Goal: Communication & Community: Participate in discussion

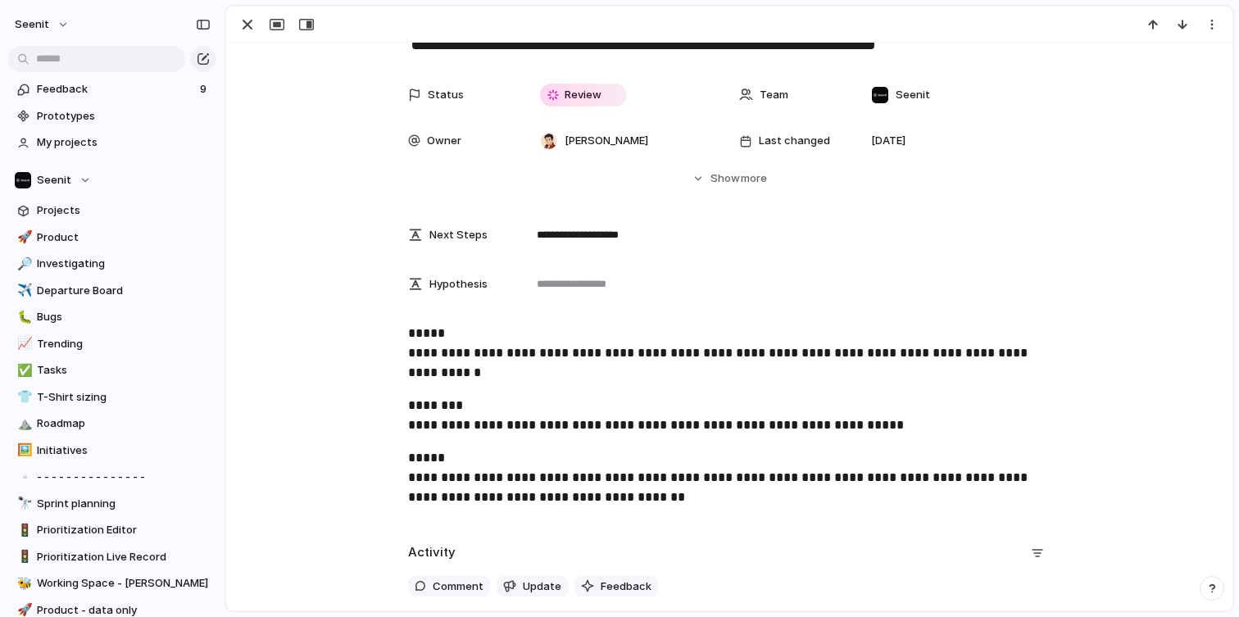
scroll to position [65, 0]
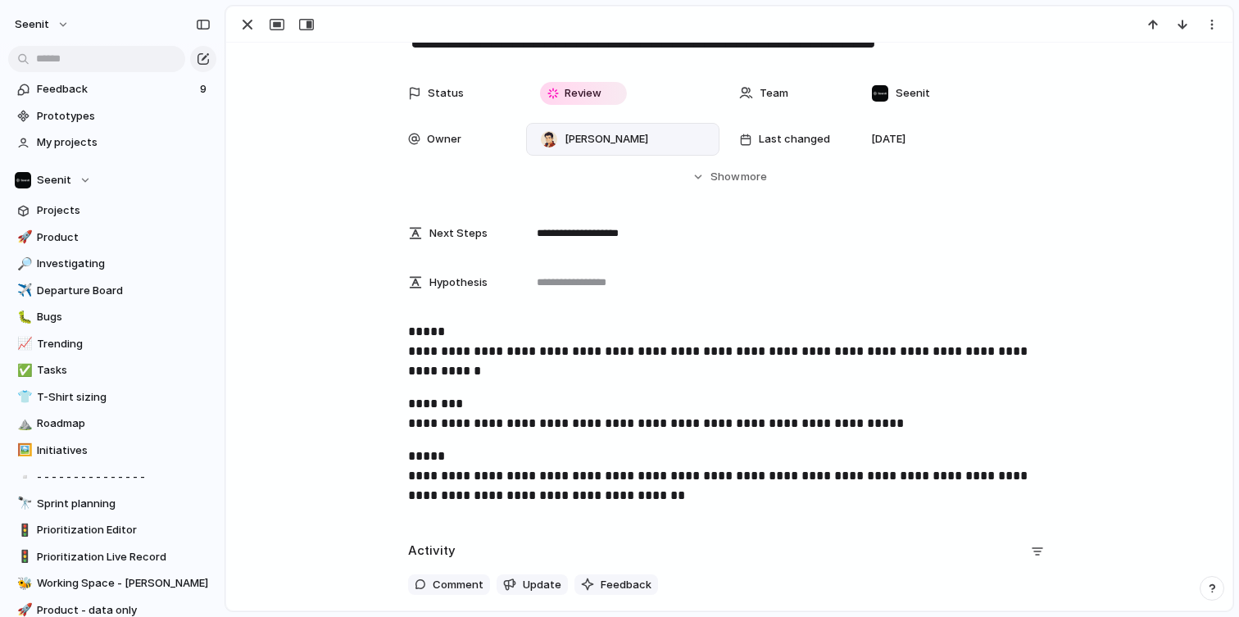
click at [547, 130] on div at bounding box center [549, 139] width 18 height 18
click at [602, 222] on li "[PERSON_NAME]" at bounding box center [604, 232] width 134 height 26
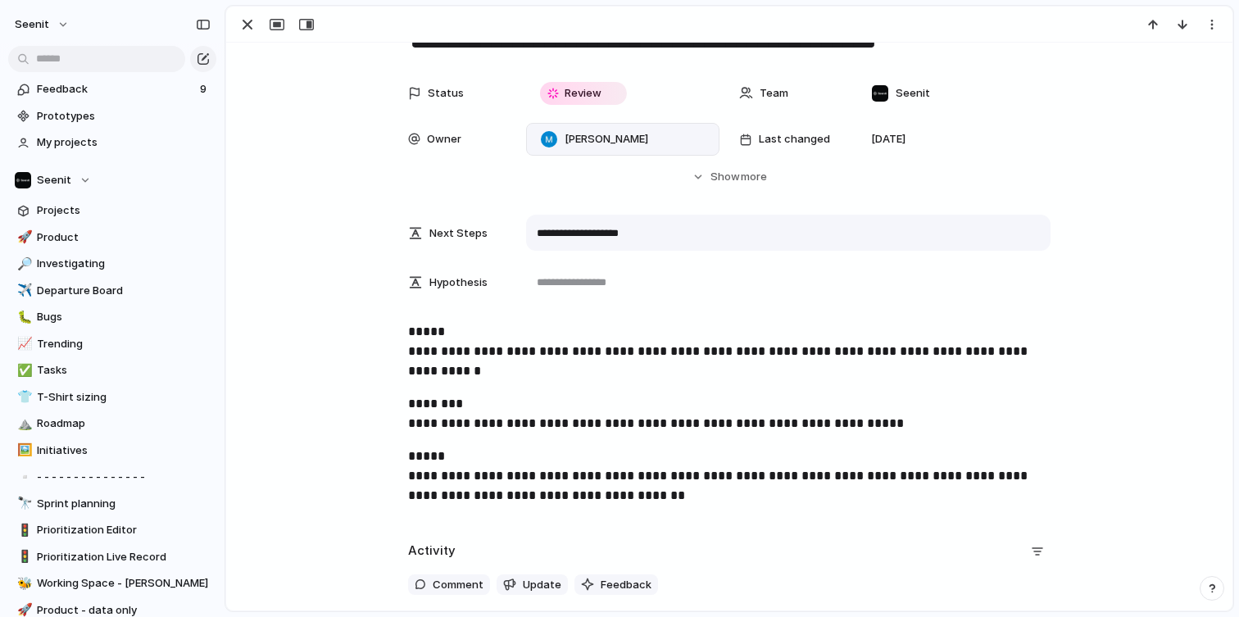
scroll to position [0, 0]
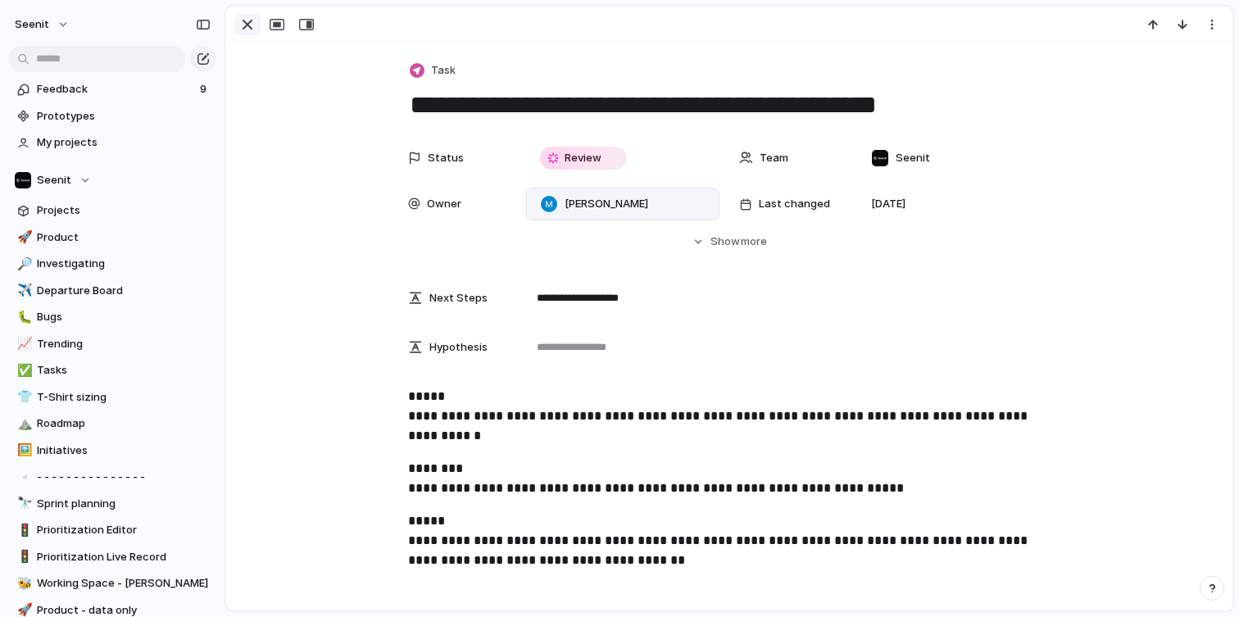
click at [246, 19] on div "button" at bounding box center [248, 25] width 20 height 20
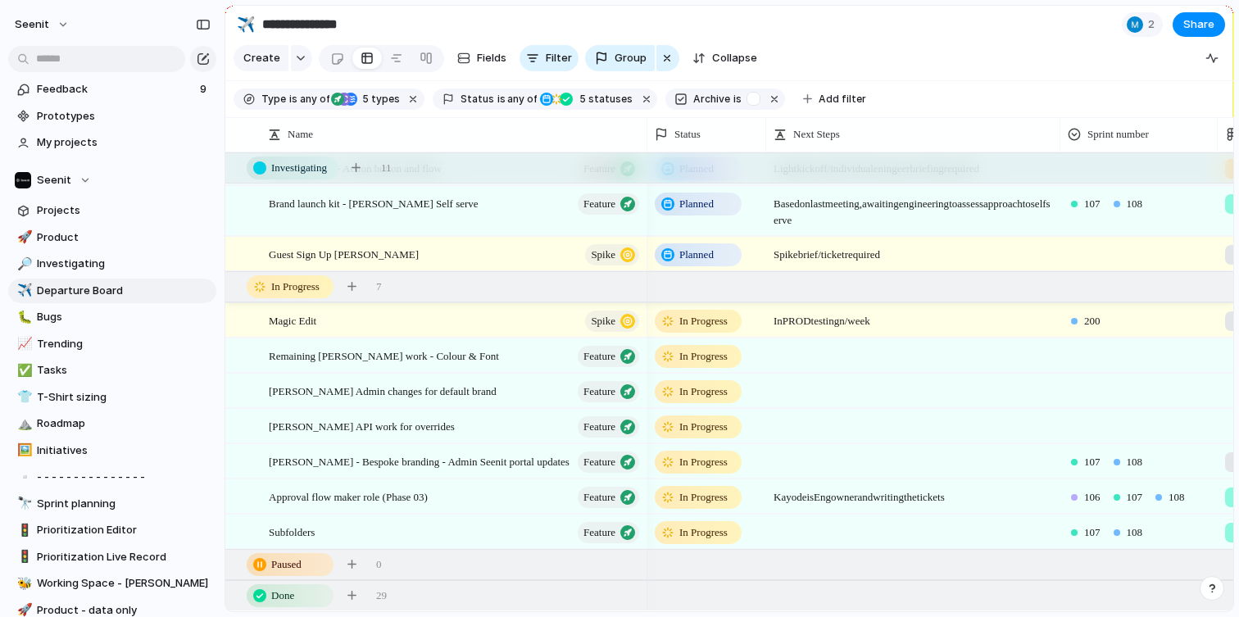
scroll to position [645, 0]
click at [88, 361] on link "✅ Tasks" at bounding box center [112, 370] width 208 height 25
type input "*****"
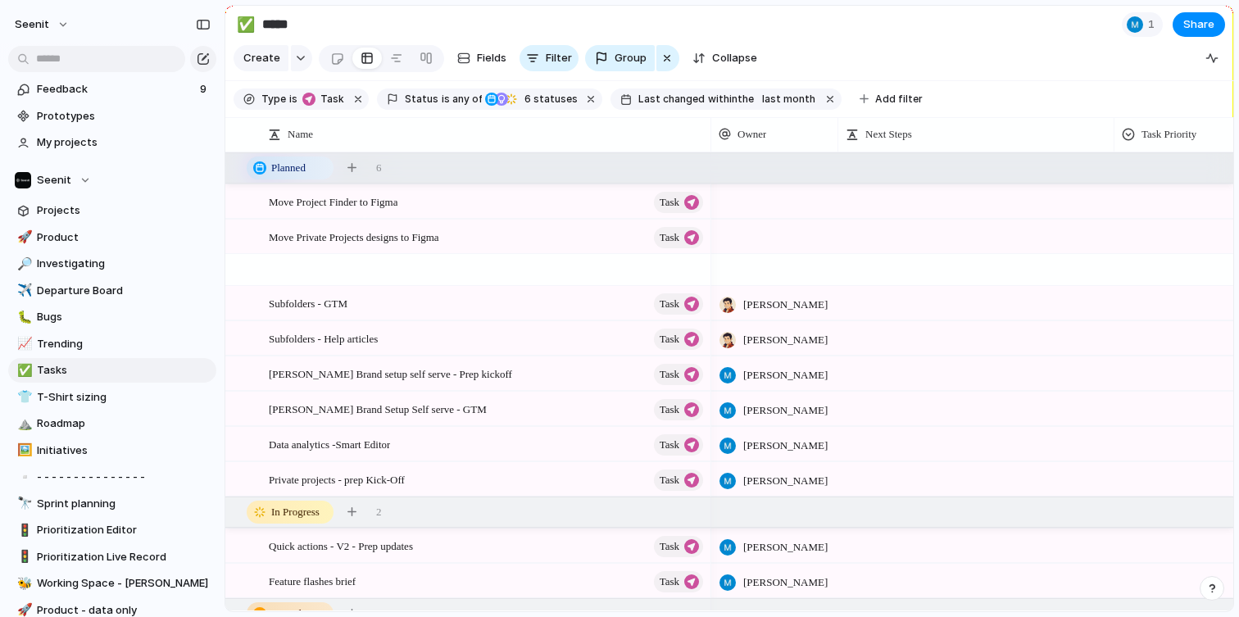
scroll to position [187, 0]
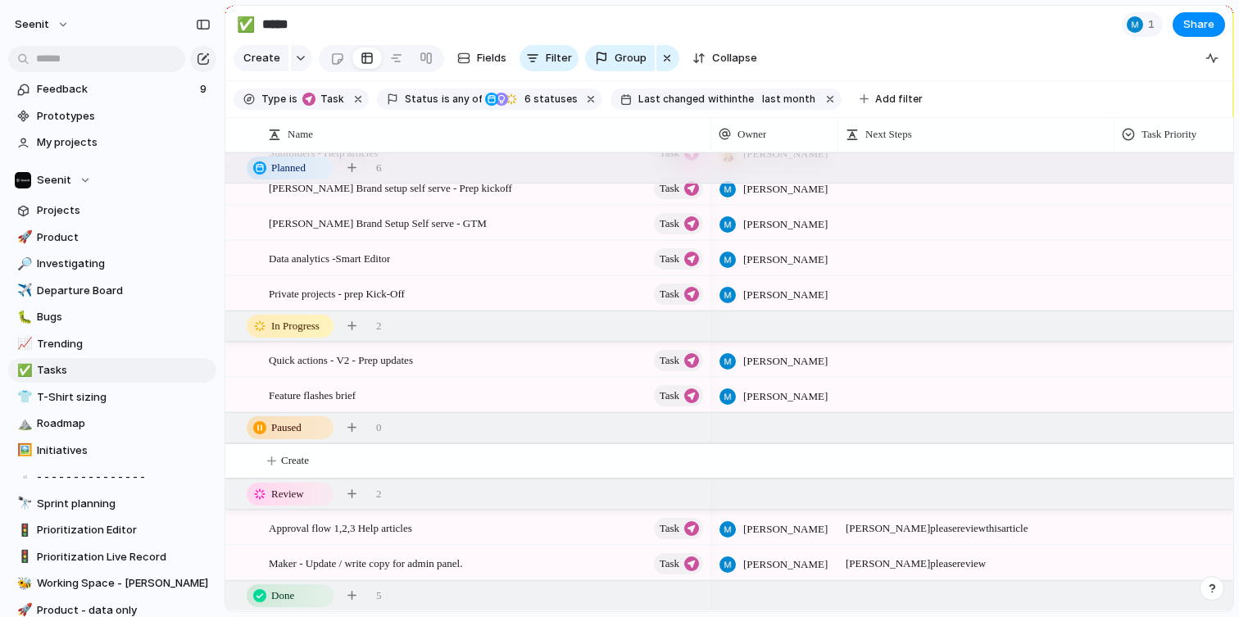
click at [1211, 589] on div "button" at bounding box center [1211, 588] width 11 height 11
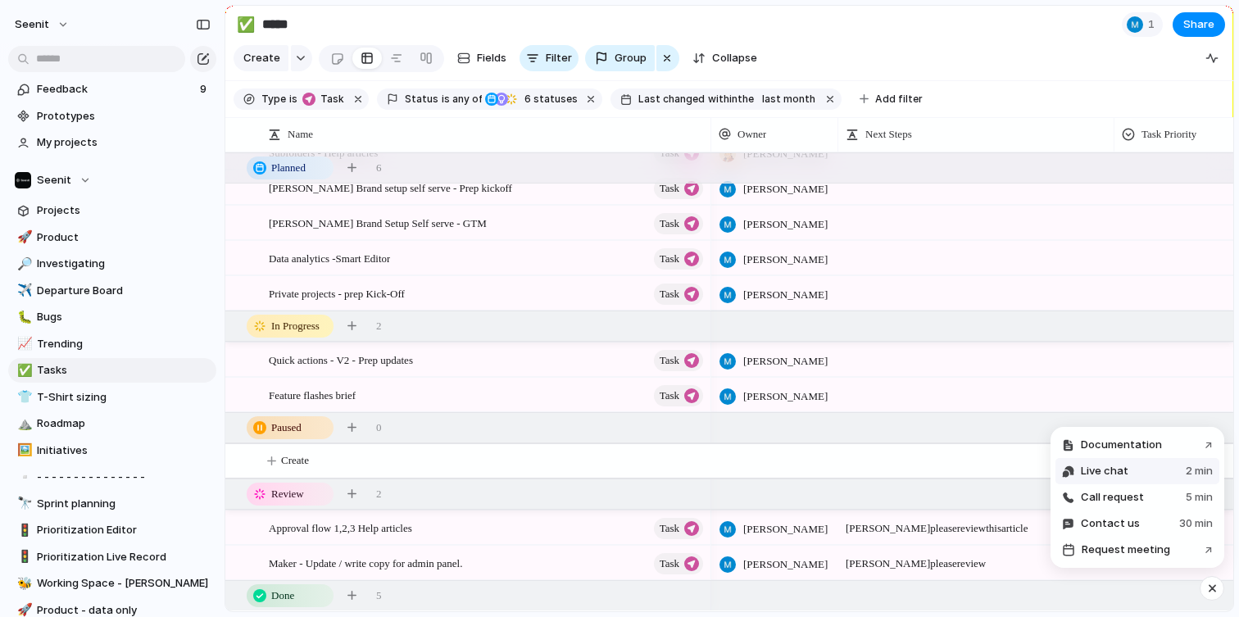
click at [1124, 472] on span "Live chat" at bounding box center [1105, 471] width 48 height 16
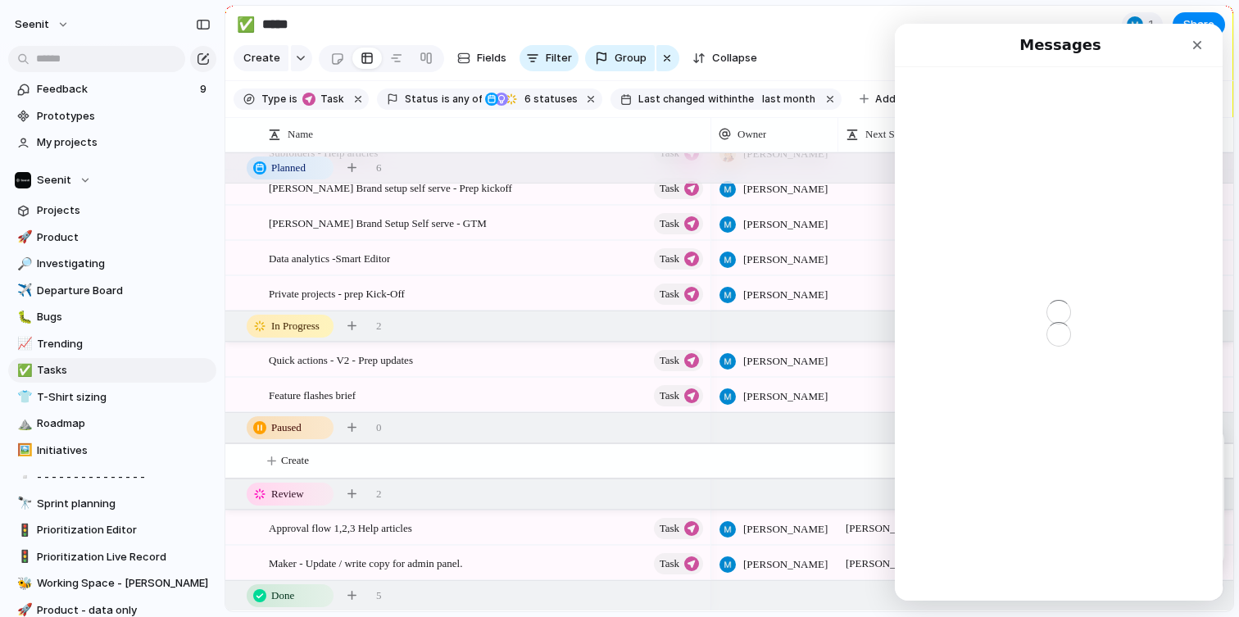
scroll to position [0, 0]
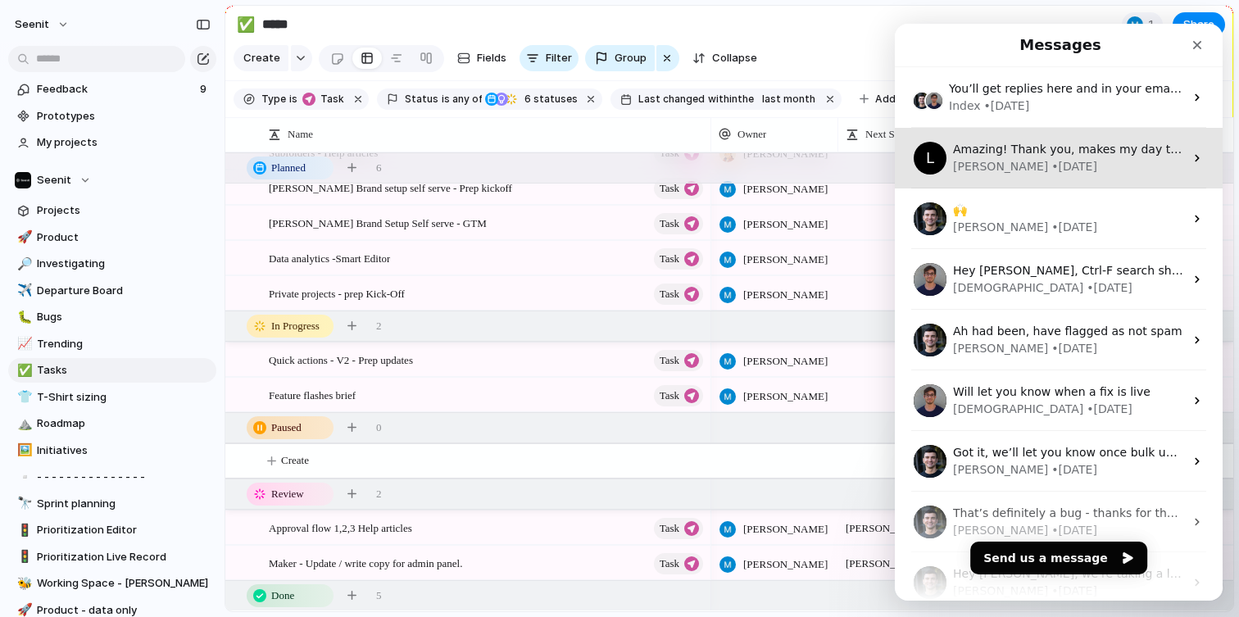
click at [1057, 157] on div "Amazing! Thank you, makes my day to day so much easier G" at bounding box center [1068, 149] width 231 height 17
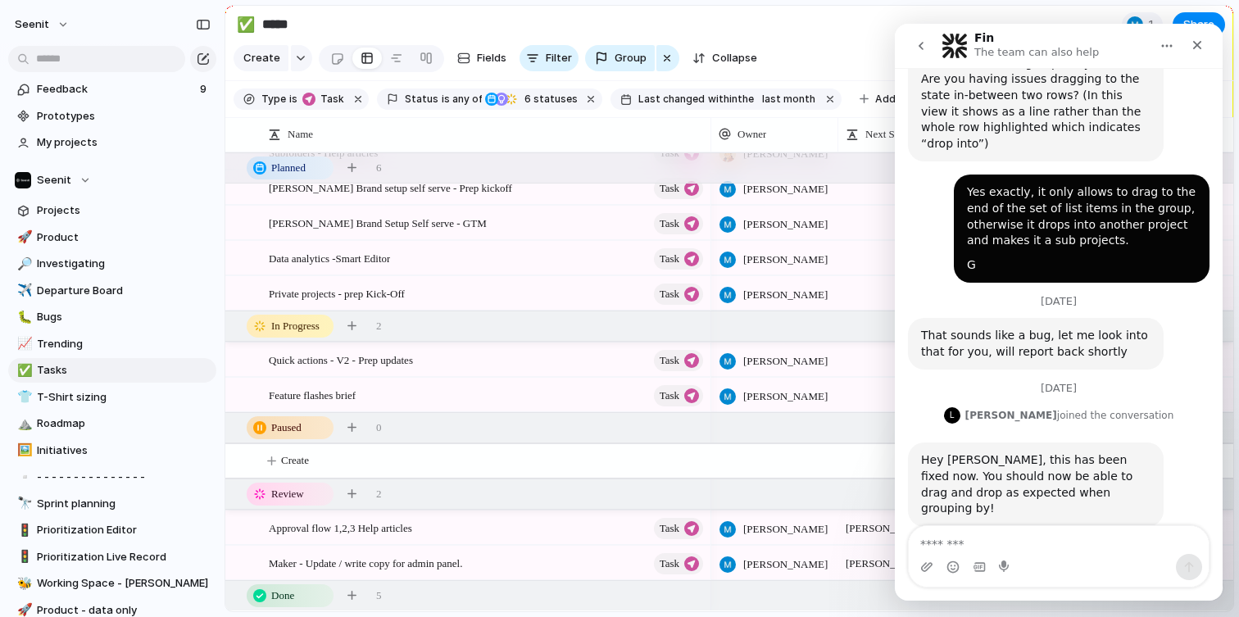
scroll to position [1054, 0]
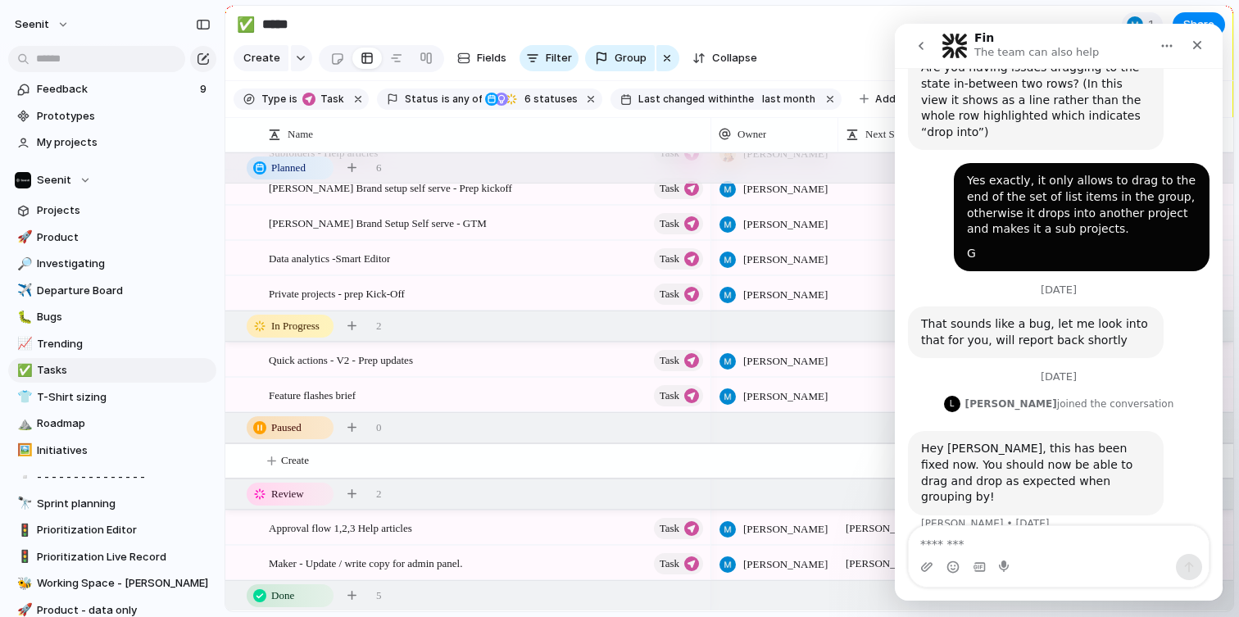
click at [924, 48] on icon "go back" at bounding box center [921, 45] width 13 height 13
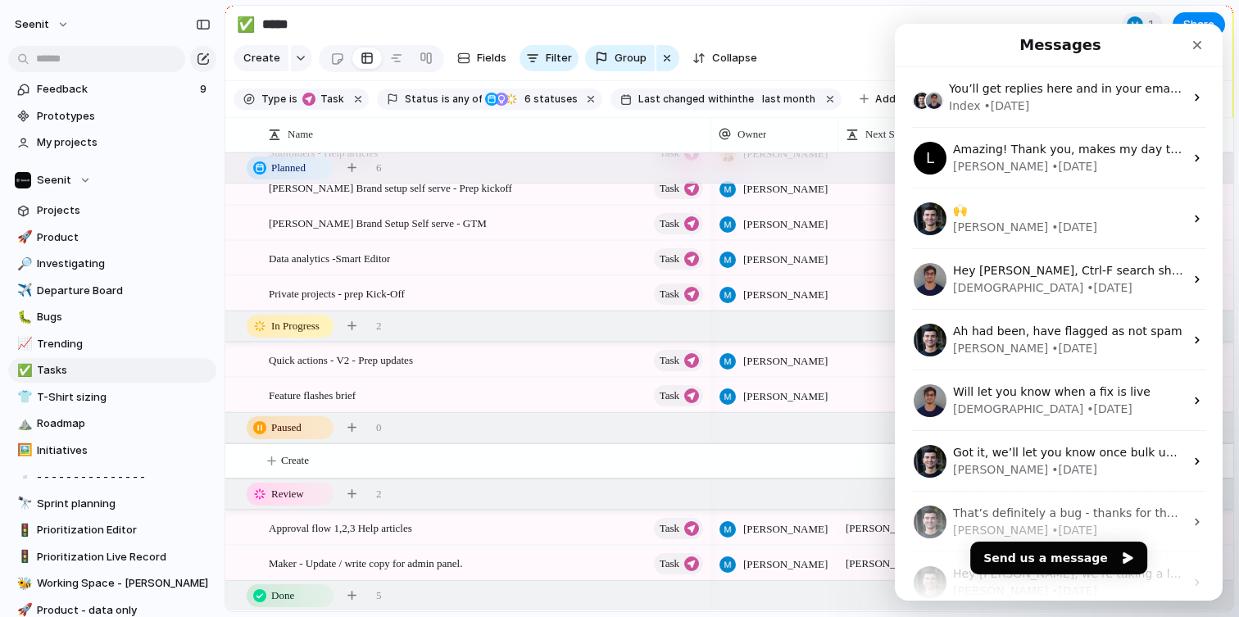
scroll to position [0, 0]
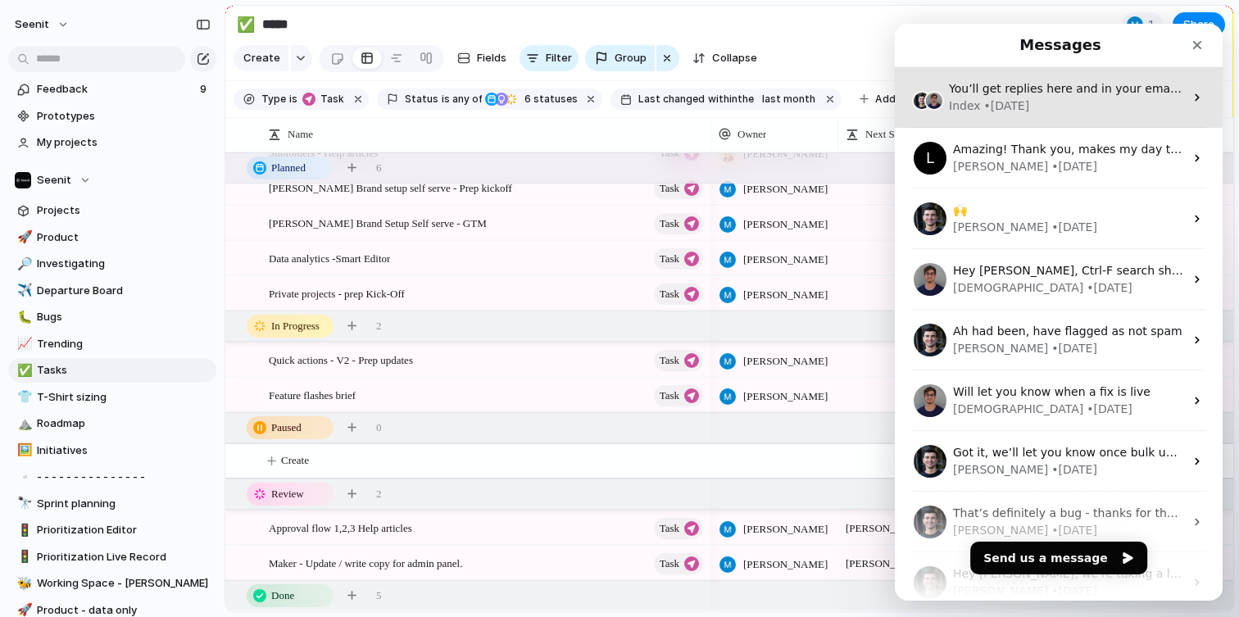
click at [1038, 99] on div "Index • [DATE]" at bounding box center [1066, 106] width 235 height 17
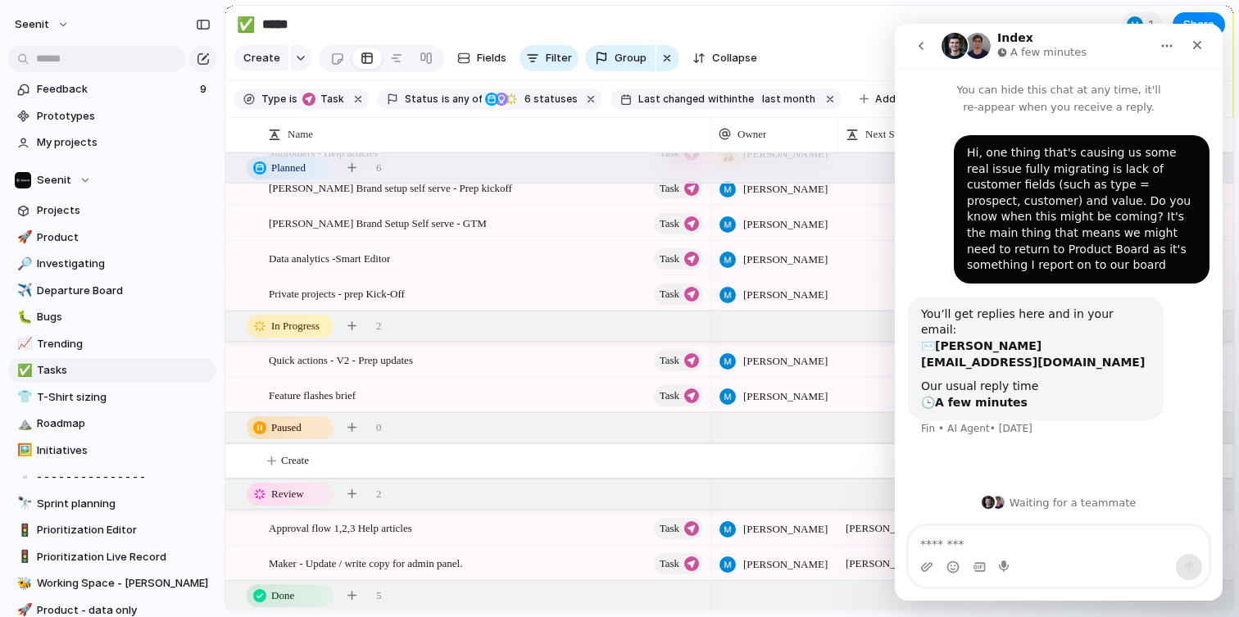
click at [1004, 544] on textarea "Message…" at bounding box center [1059, 540] width 300 height 28
type textarea "***"
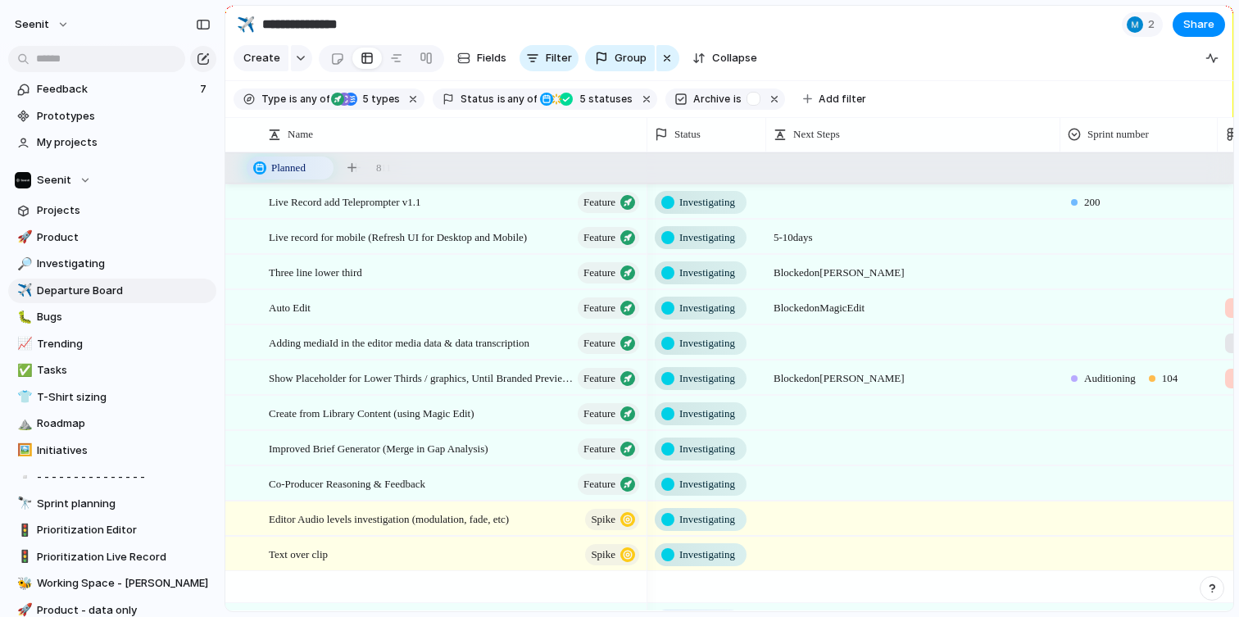
scroll to position [592, 0]
